Goal: Find specific page/section: Find specific page/section

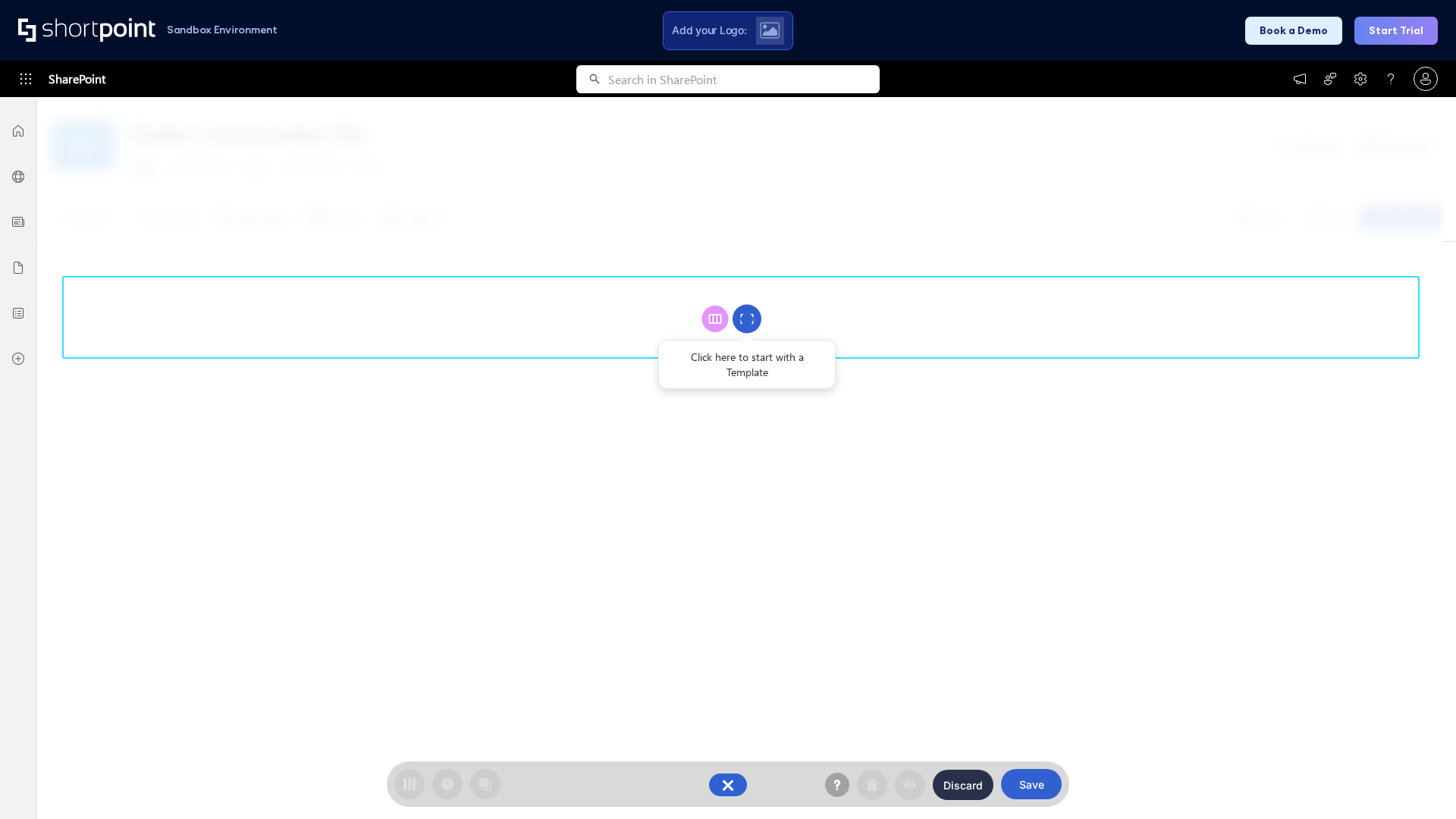
click at [747, 319] on circle at bounding box center [746, 319] width 29 height 29
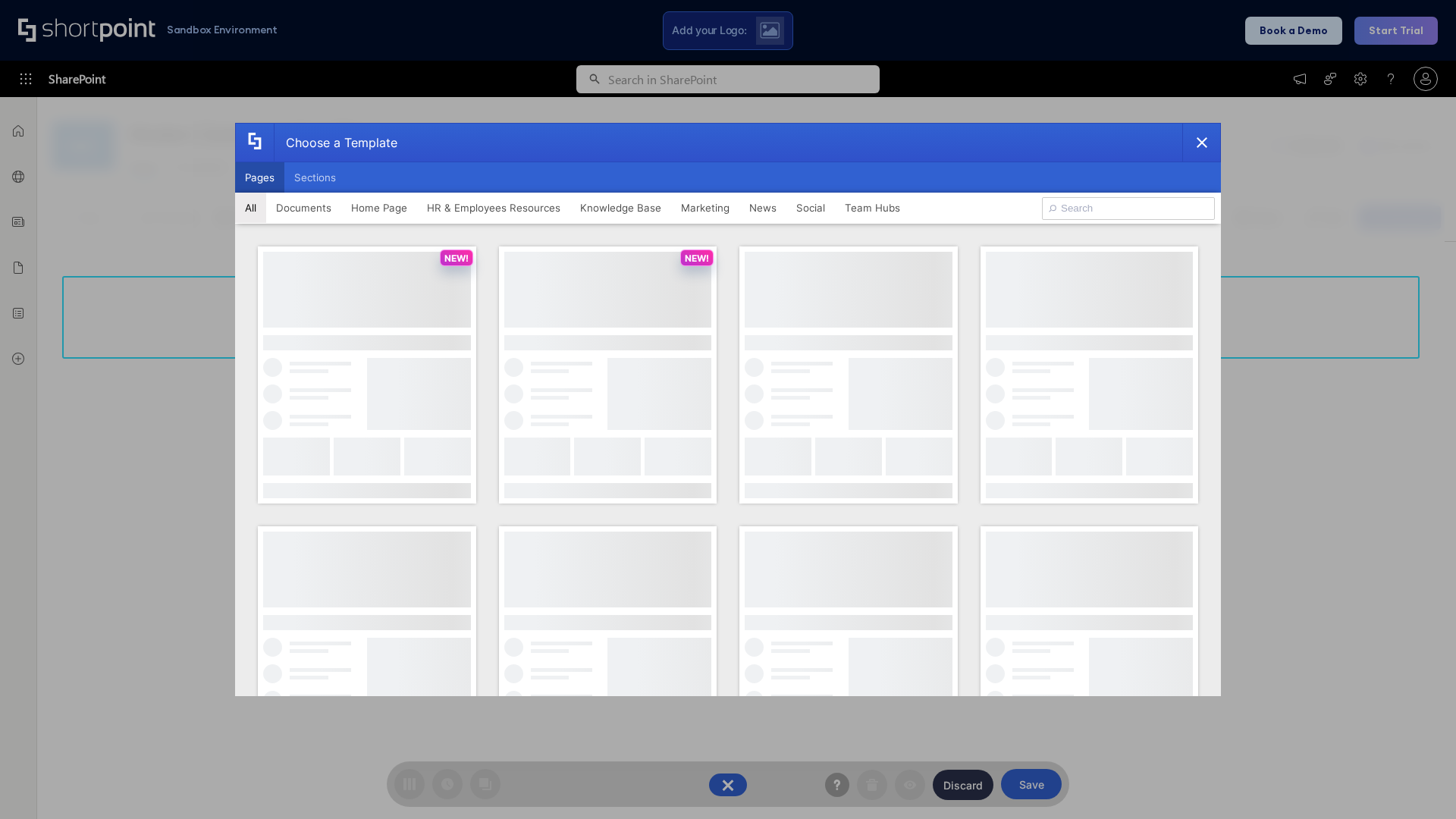
click at [260, 178] on button "Pages" at bounding box center [260, 177] width 50 height 31
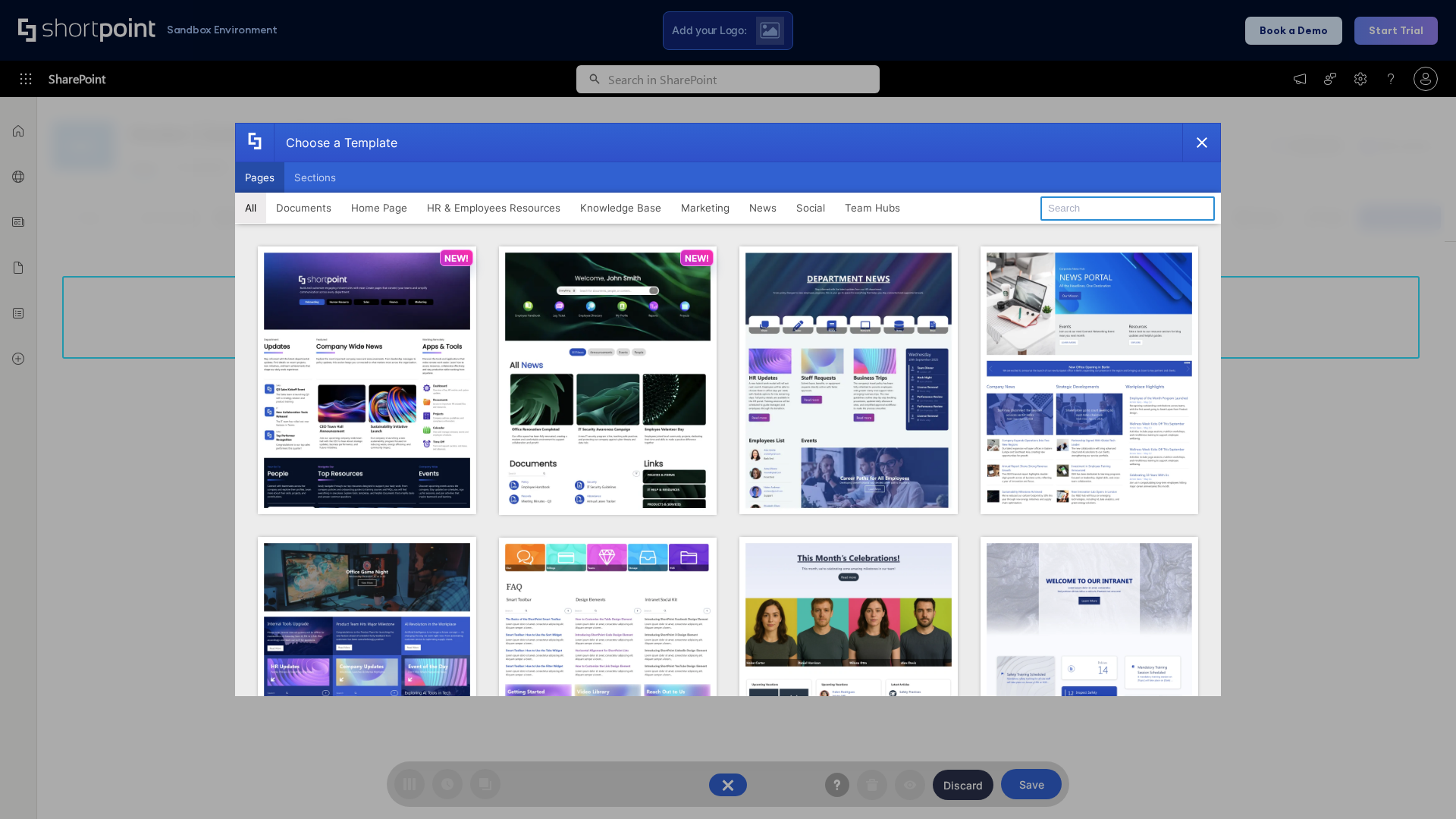
type input "HR 5"
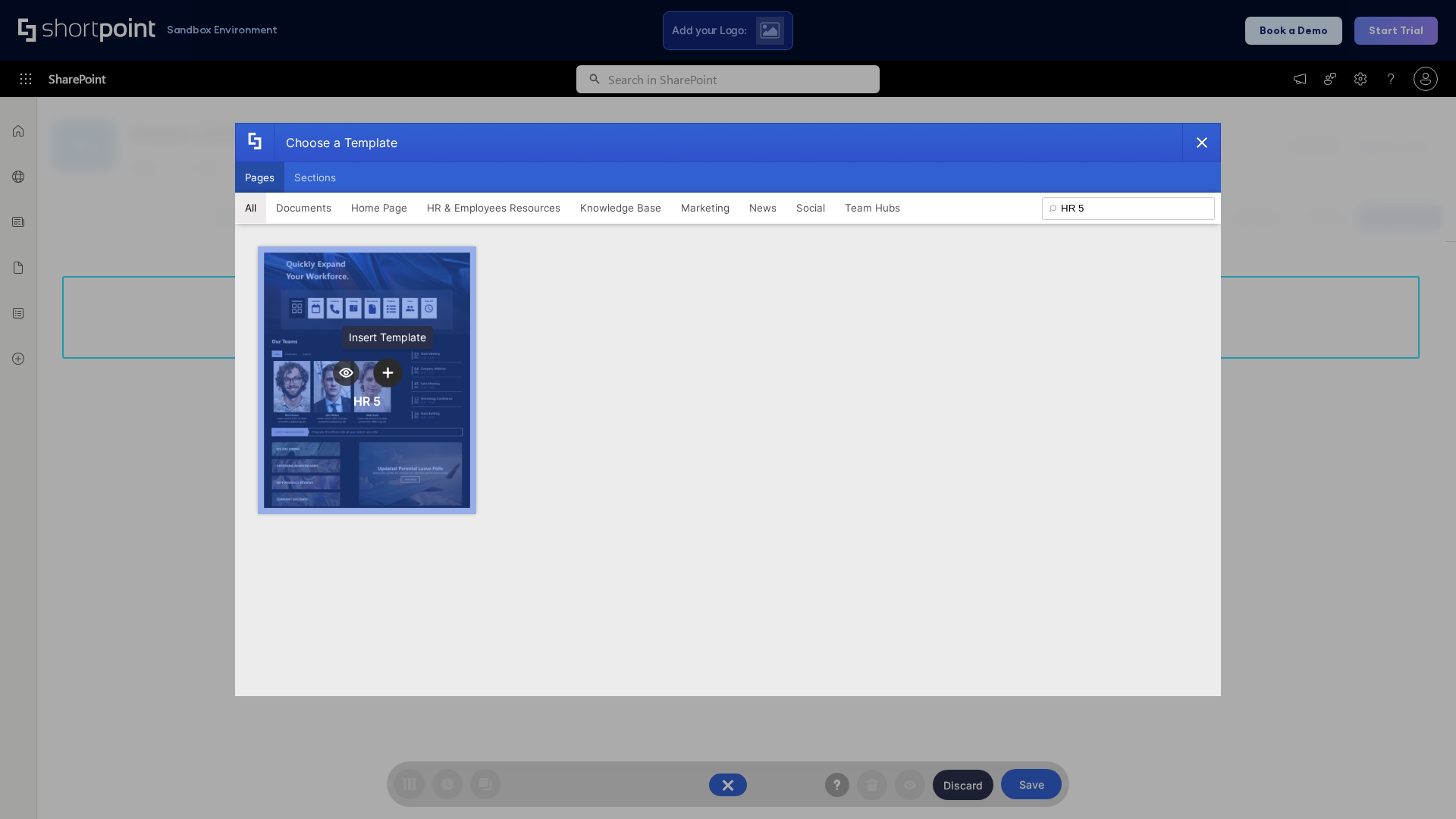
click at [388, 372] on icon "template selector" at bounding box center [387, 372] width 10 height 10
